Goal: Register for event/course

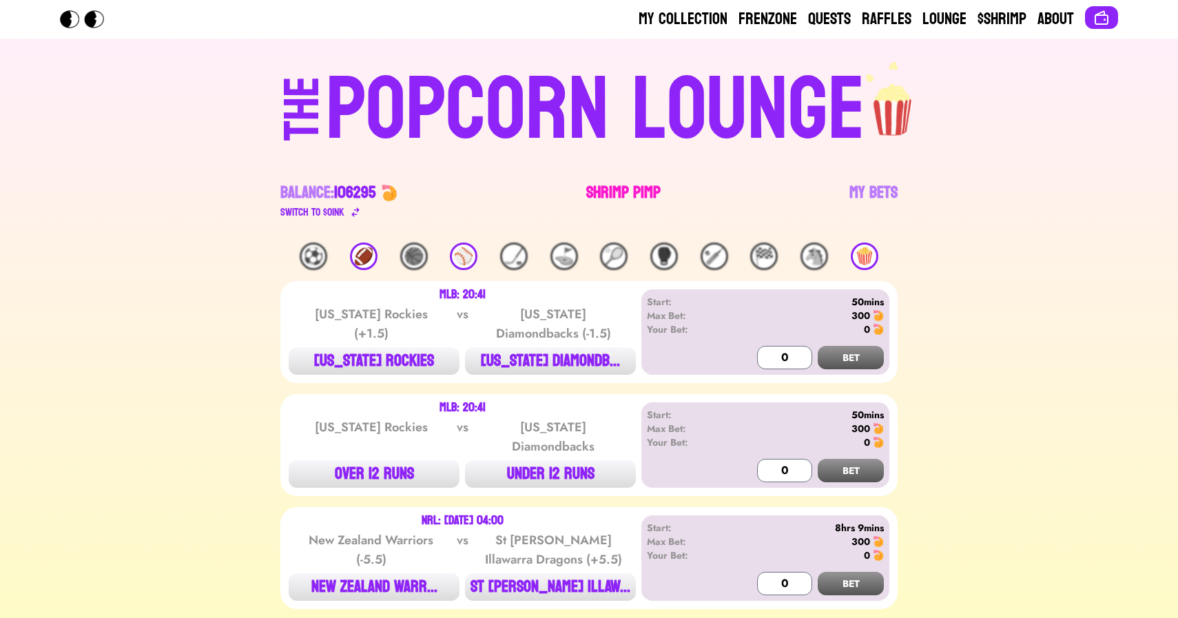
click at [613, 193] on link "Shrimp Pimp" at bounding box center [623, 201] width 74 height 39
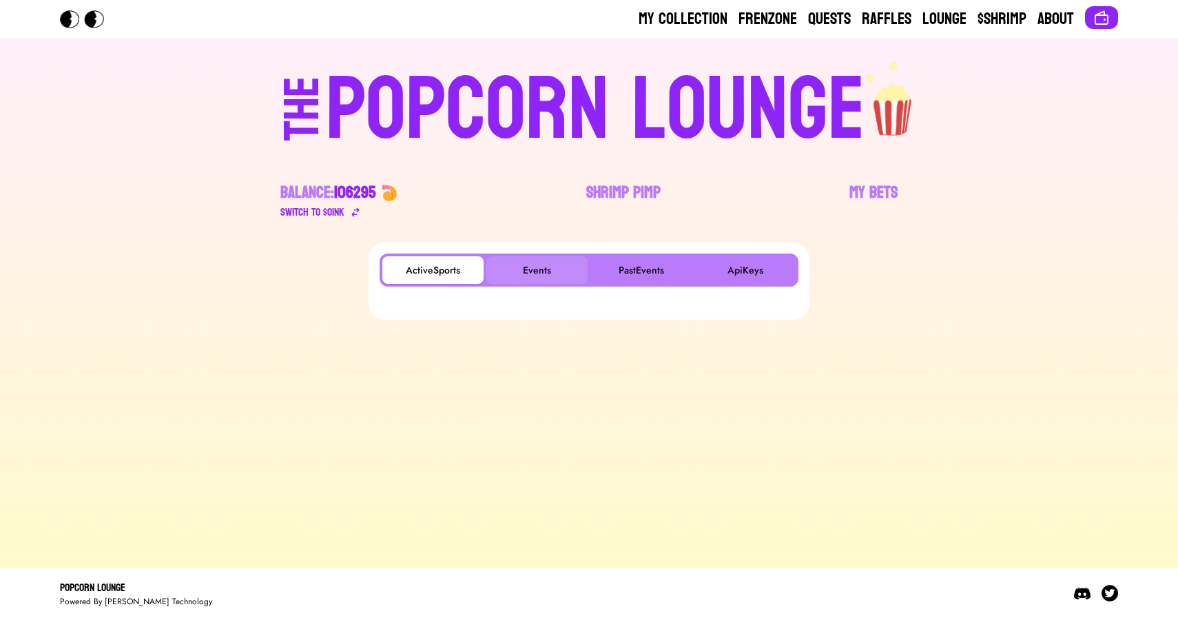
click at [533, 266] on button "Events" at bounding box center [536, 270] width 101 height 28
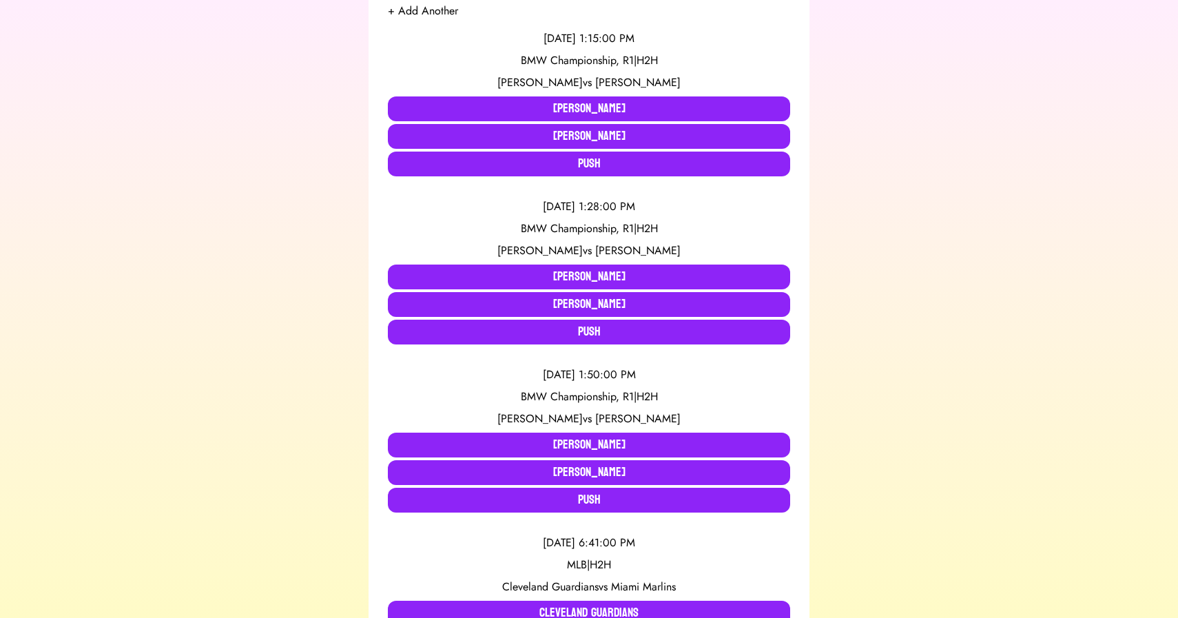
scroll to position [298, 0]
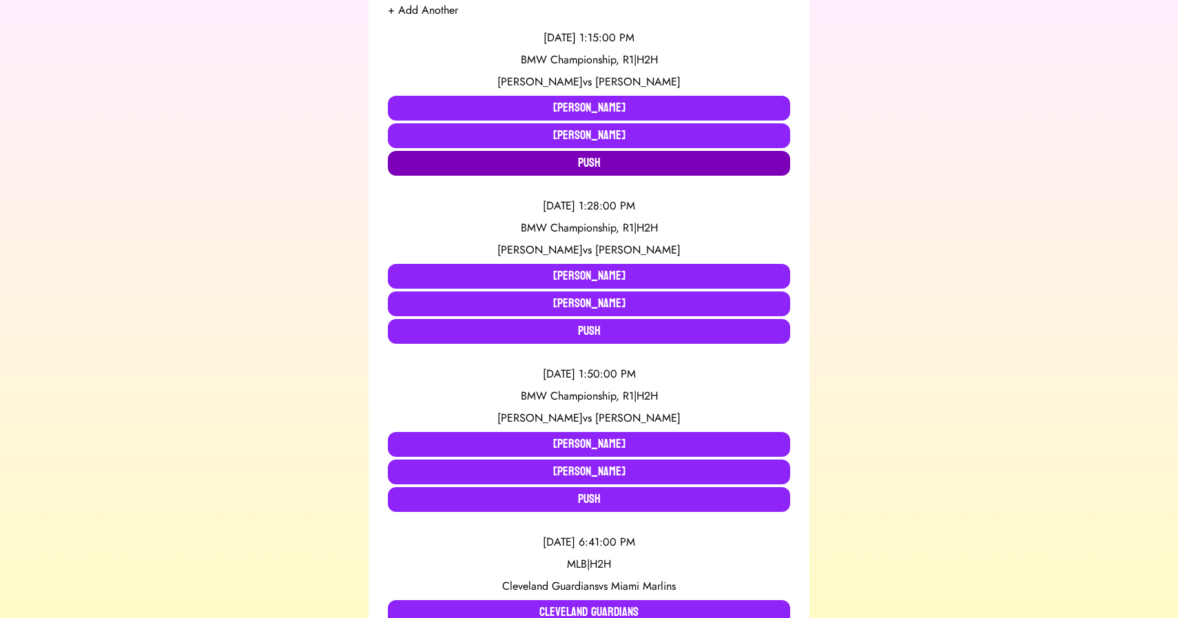
click at [442, 170] on button "Push" at bounding box center [589, 163] width 402 height 25
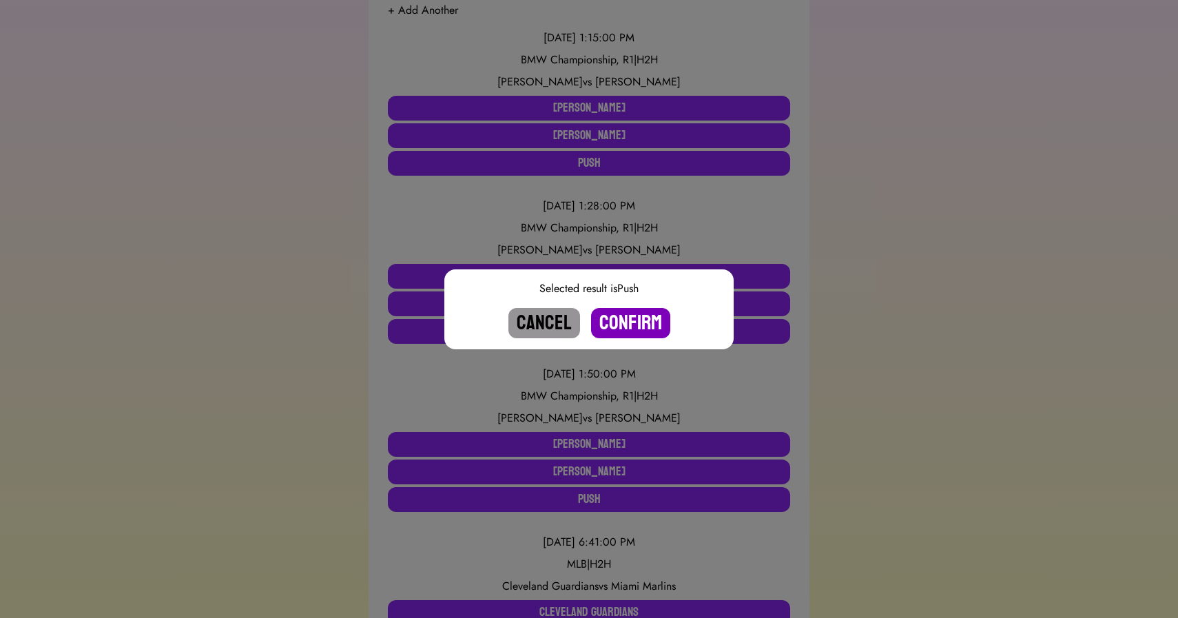
click at [625, 321] on button "Confirm" at bounding box center [630, 323] width 79 height 30
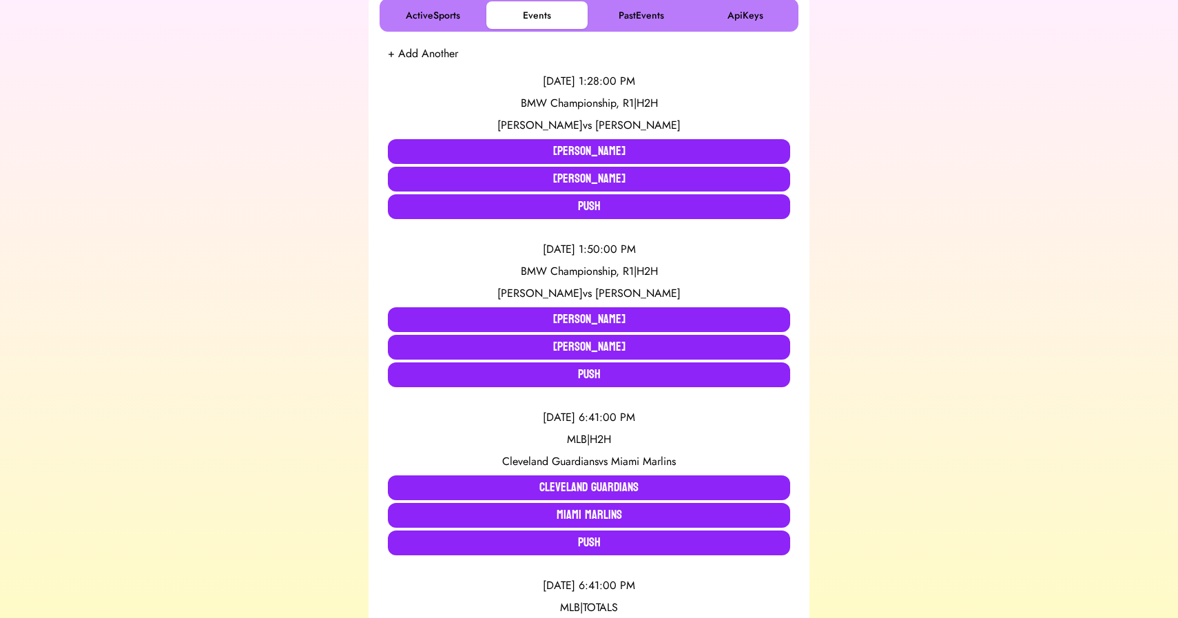
scroll to position [0, 0]
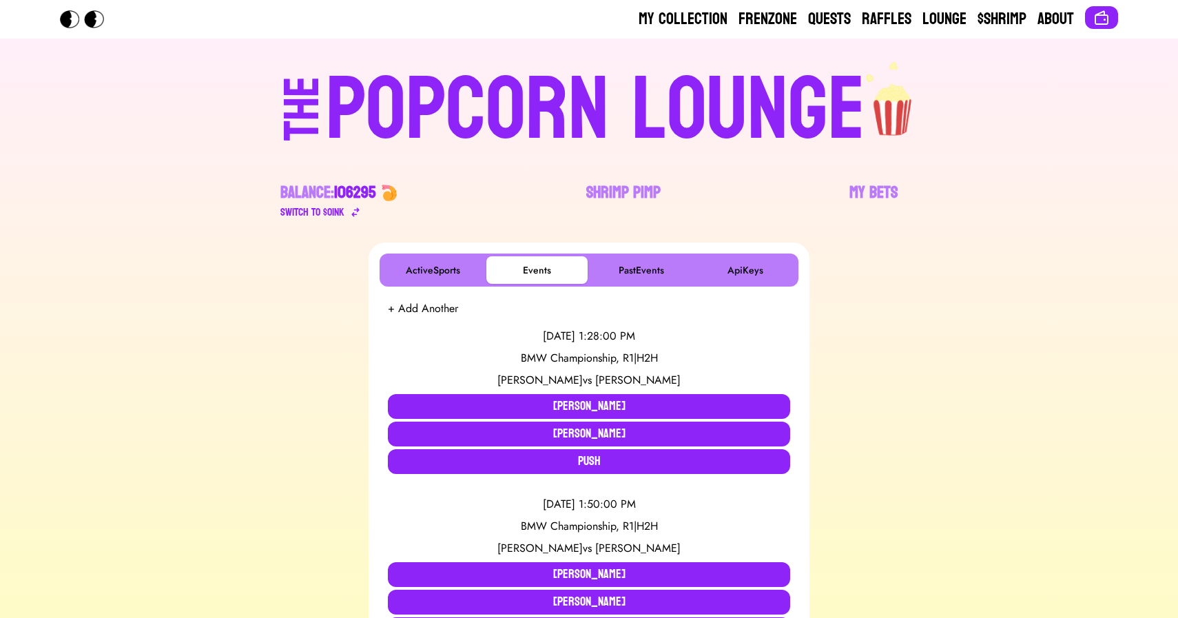
click at [535, 93] on div "POPCORN LOUNGE" at bounding box center [595, 110] width 539 height 88
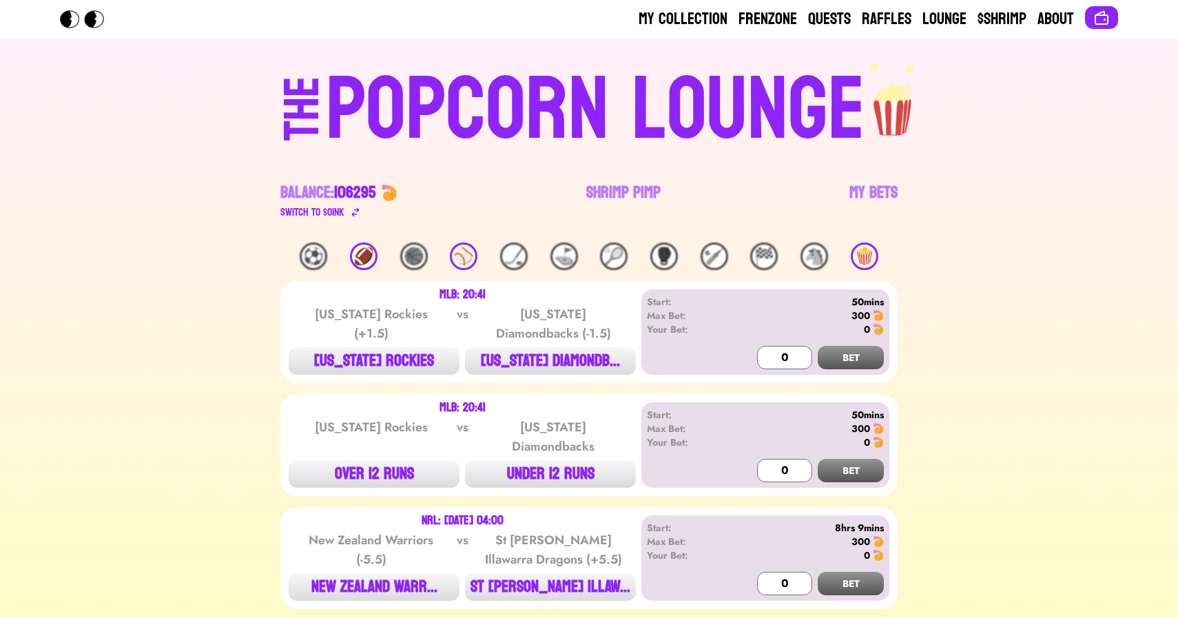
click at [472, 260] on div "⚾️" at bounding box center [464, 257] width 28 height 28
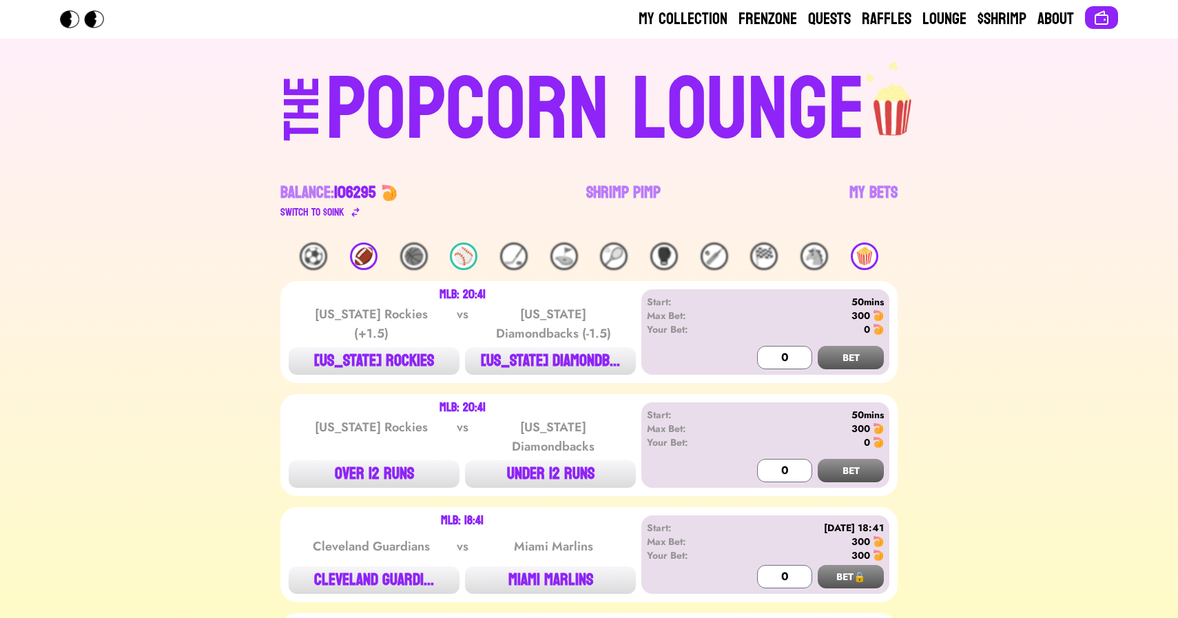
click at [866, 251] on div "🍿" at bounding box center [865, 257] width 28 height 28
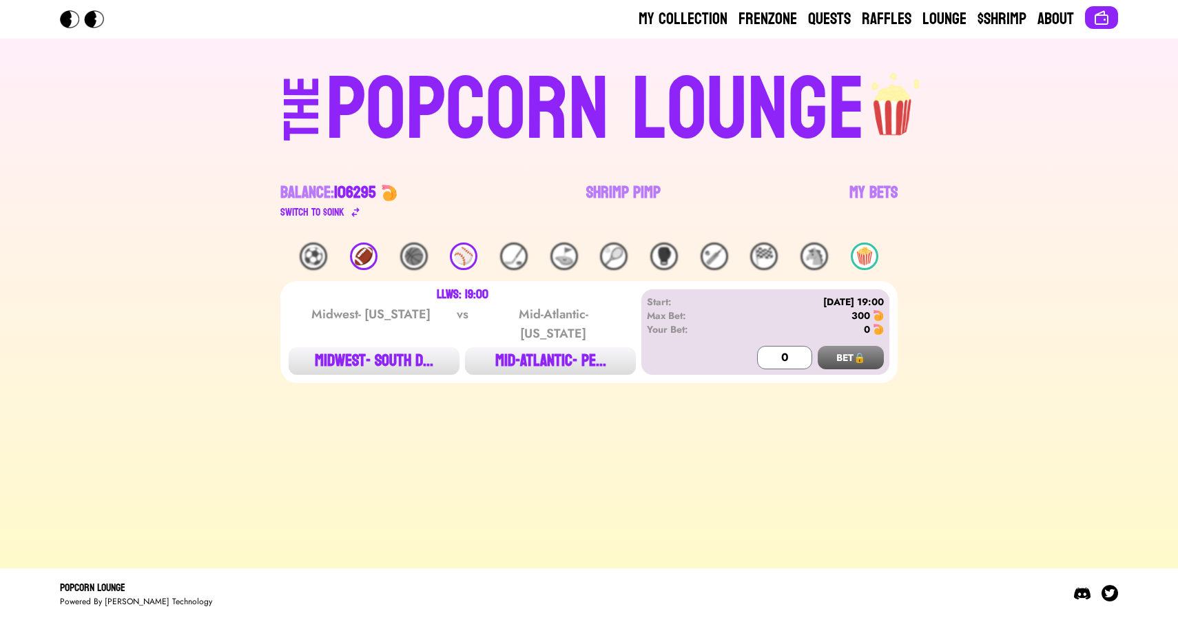
click at [866, 247] on div "🍿" at bounding box center [865, 257] width 28 height 28
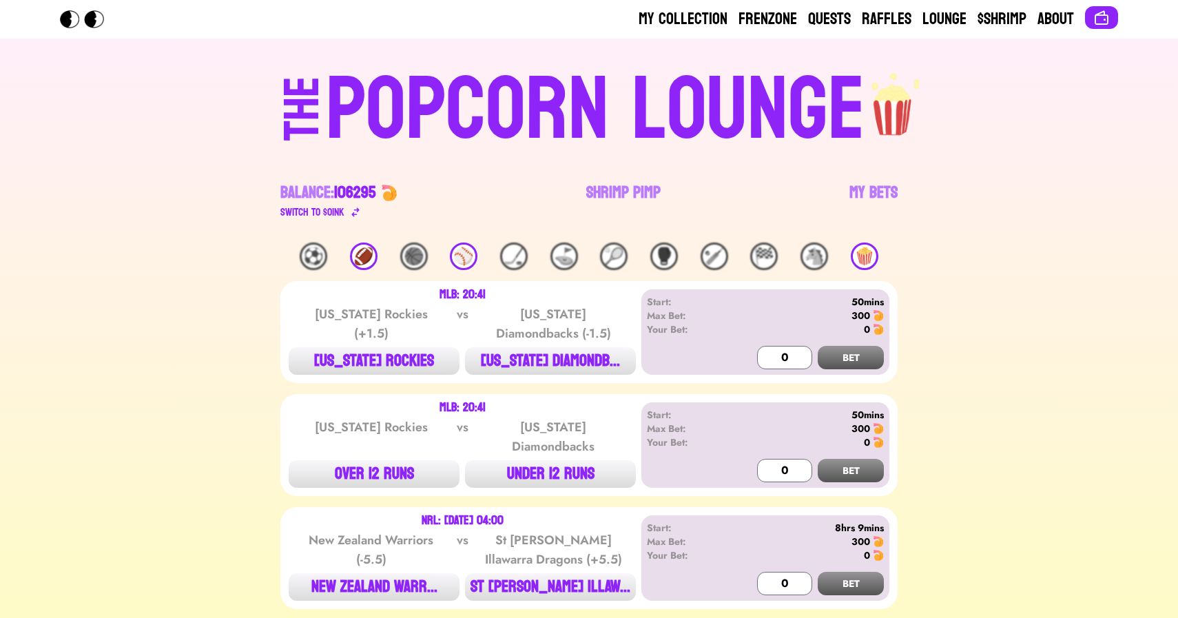
click at [364, 256] on div "🏈" at bounding box center [364, 257] width 28 height 28
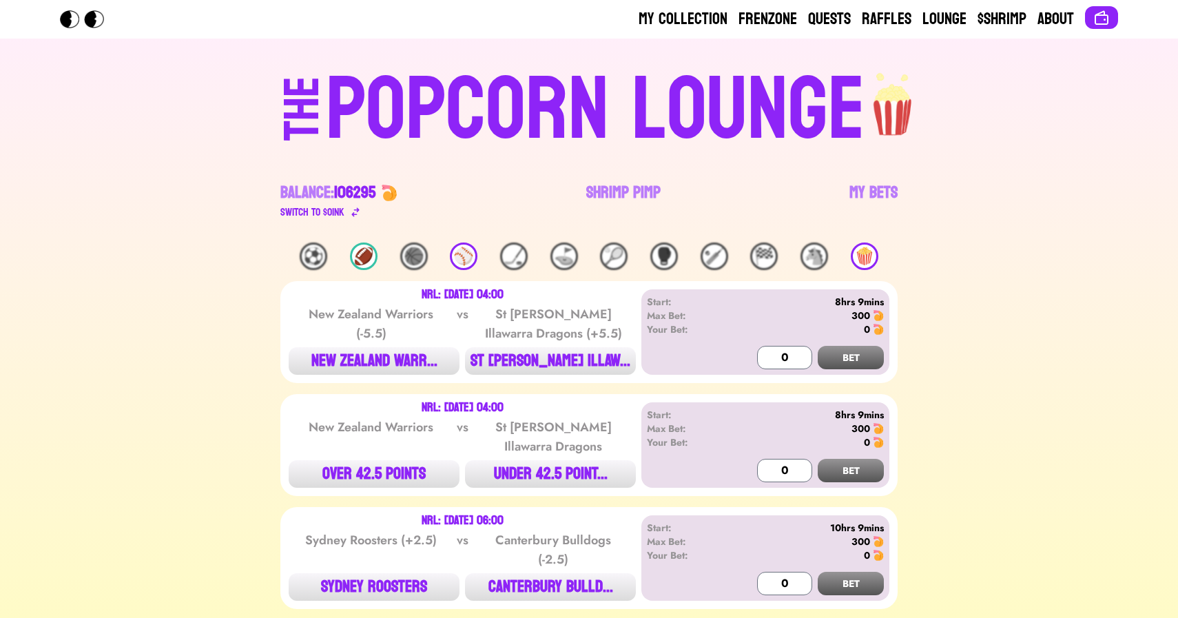
click at [462, 253] on div "⚾️" at bounding box center [464, 257] width 28 height 28
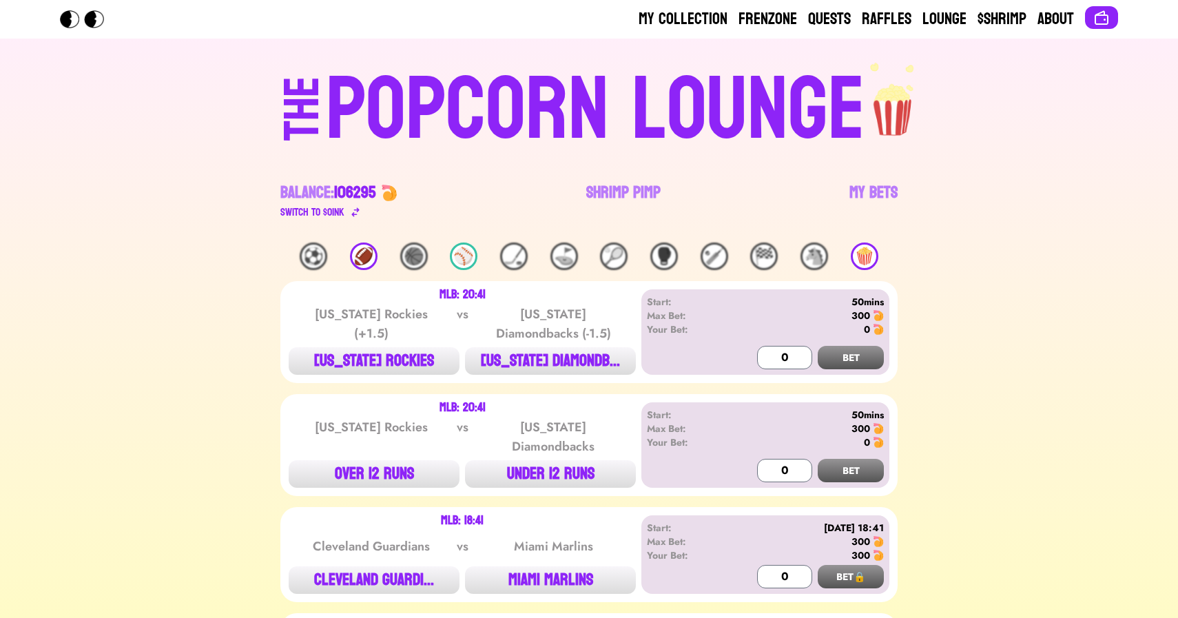
click at [462, 253] on div "⚾️" at bounding box center [464, 257] width 28 height 28
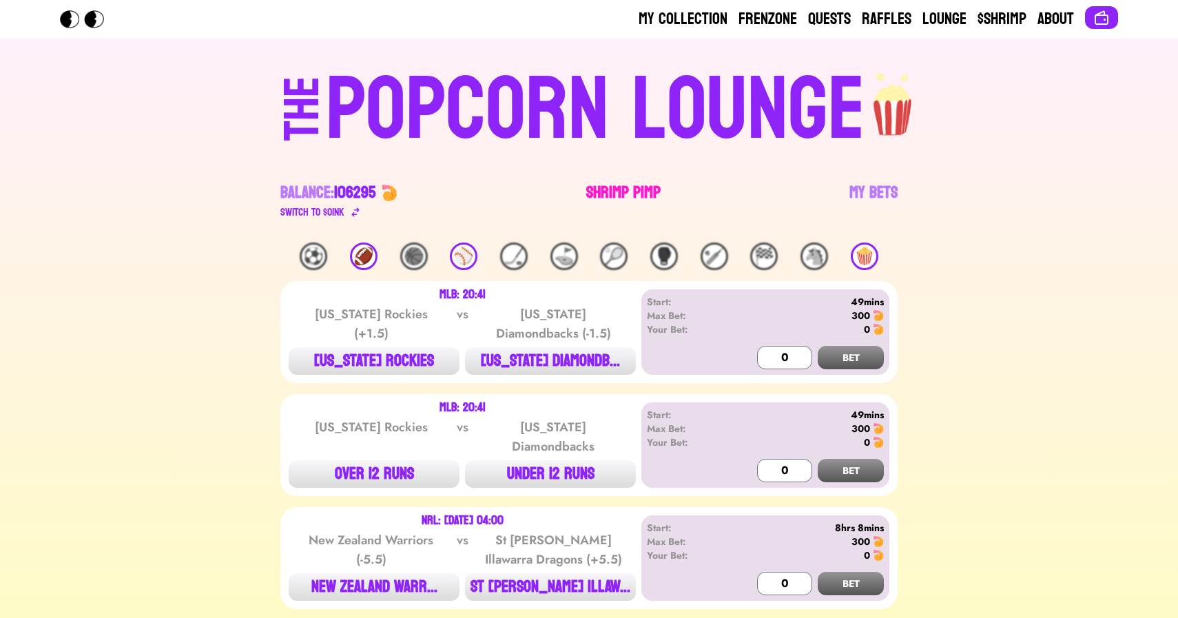
click at [599, 193] on link "Shrimp Pimp" at bounding box center [623, 201] width 74 height 39
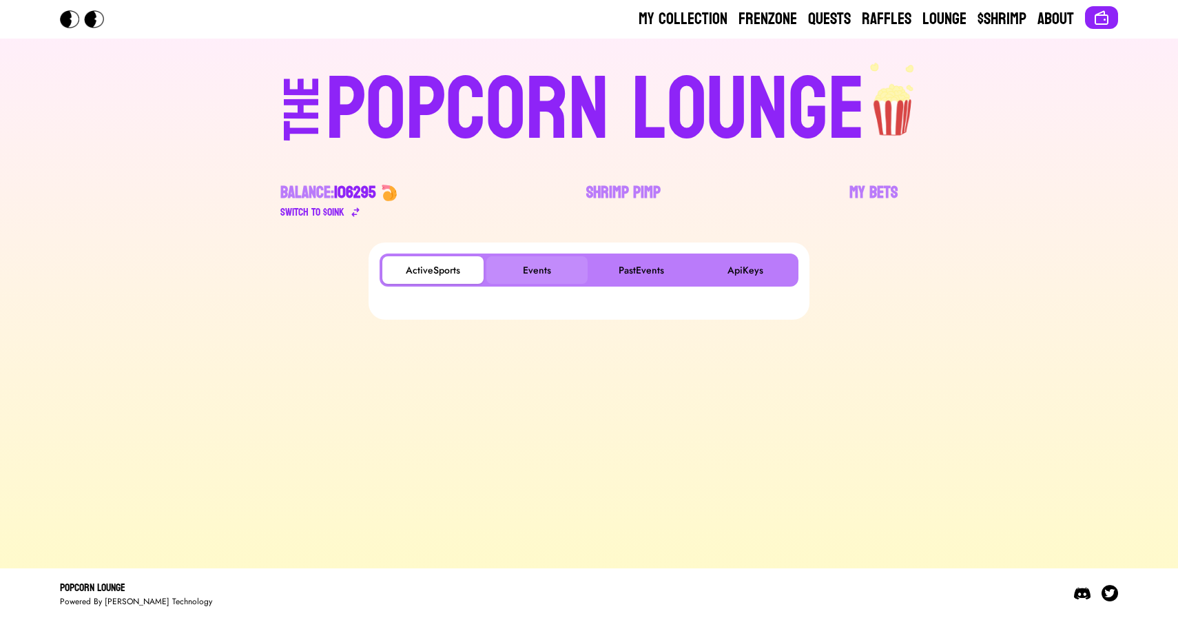
click at [528, 265] on button "Events" at bounding box center [536, 270] width 101 height 28
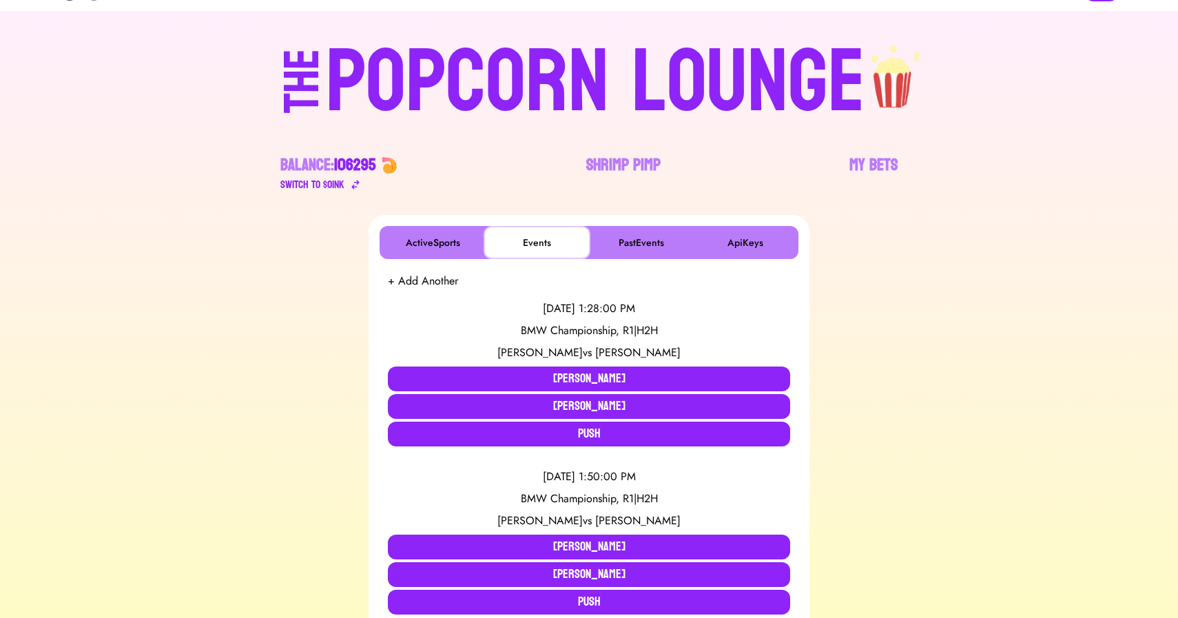
scroll to position [28, 0]
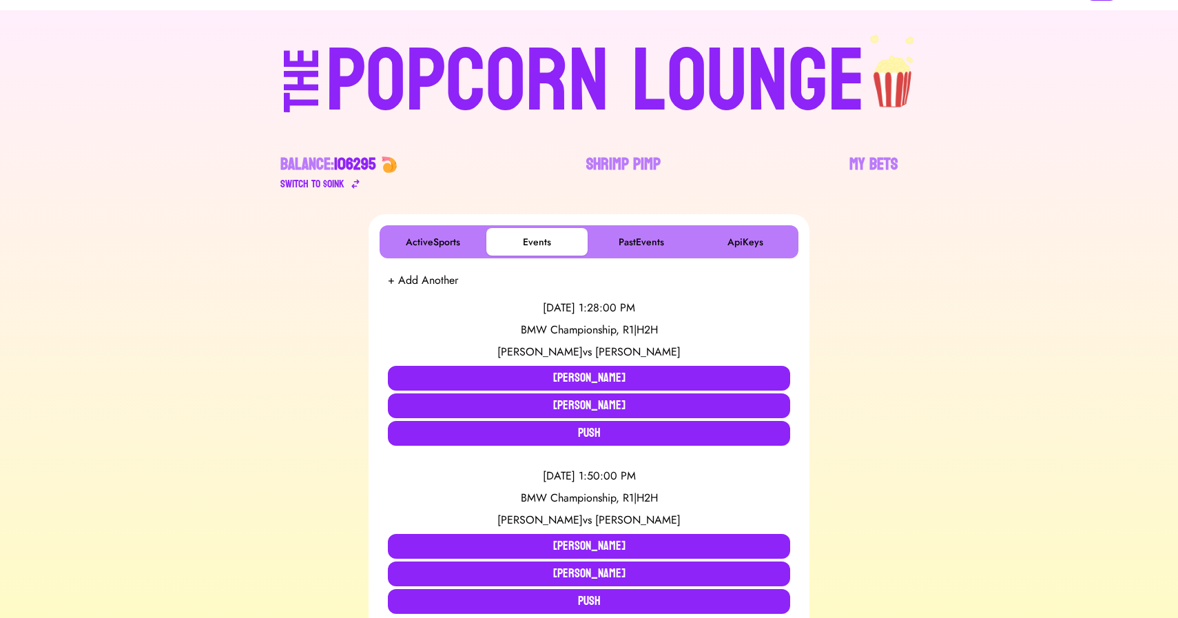
click at [627, 100] on div "POPCORN LOUNGE" at bounding box center [595, 82] width 539 height 88
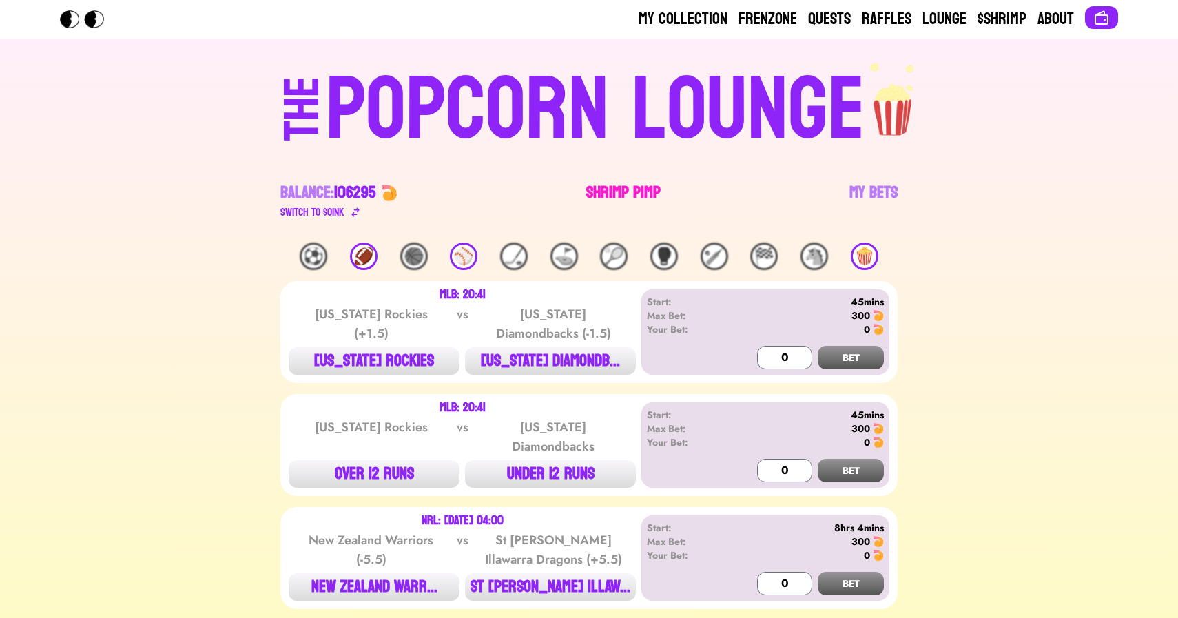
click at [613, 189] on link "Shrimp Pimp" at bounding box center [623, 201] width 74 height 39
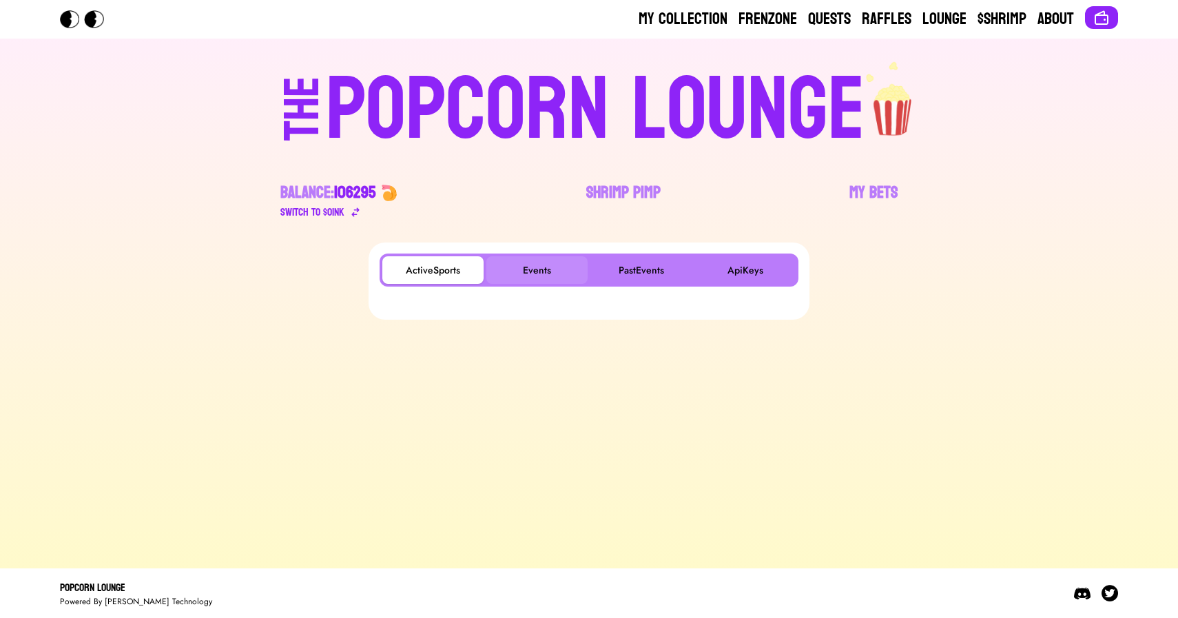
click at [541, 276] on button "Events" at bounding box center [536, 270] width 101 height 28
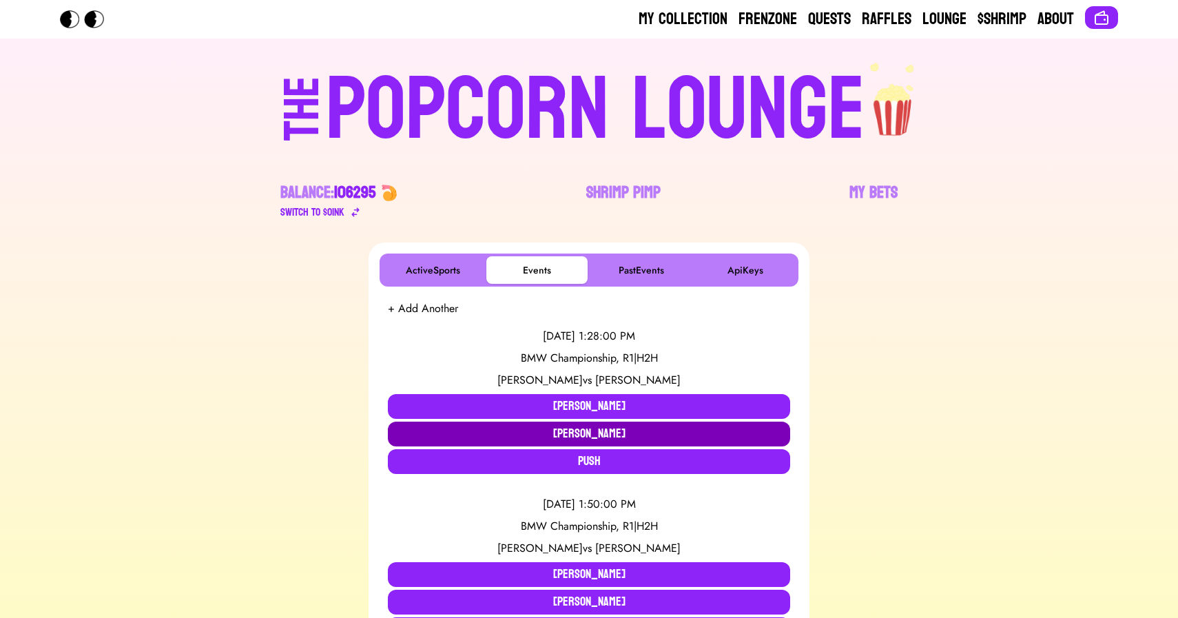
click at [556, 429] on button "[PERSON_NAME]" at bounding box center [589, 434] width 402 height 25
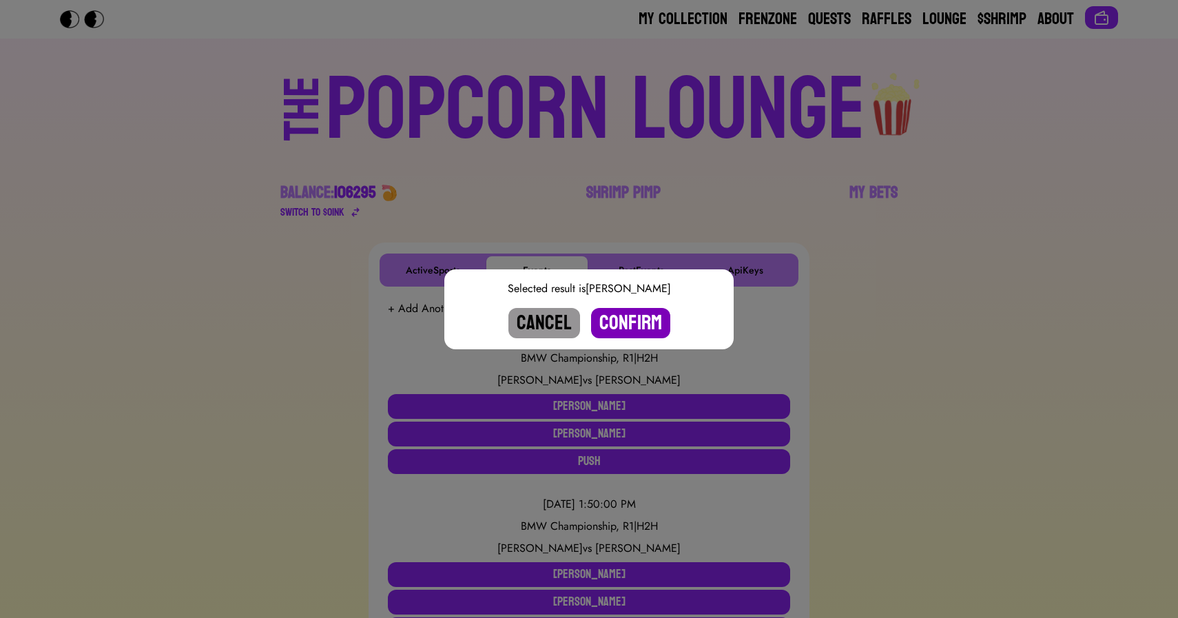
click at [637, 316] on button "Confirm" at bounding box center [630, 323] width 79 height 30
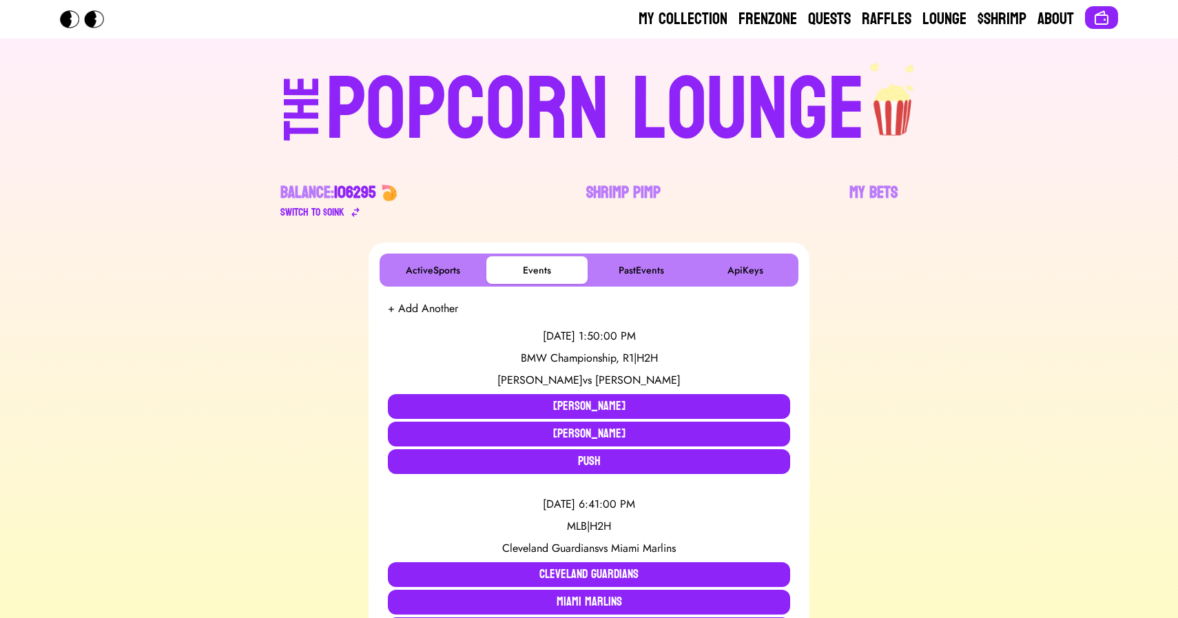
click at [542, 116] on div "POPCORN LOUNGE" at bounding box center [595, 110] width 539 height 88
